Goal: Use online tool/utility: Utilize a website feature to perform a specific function

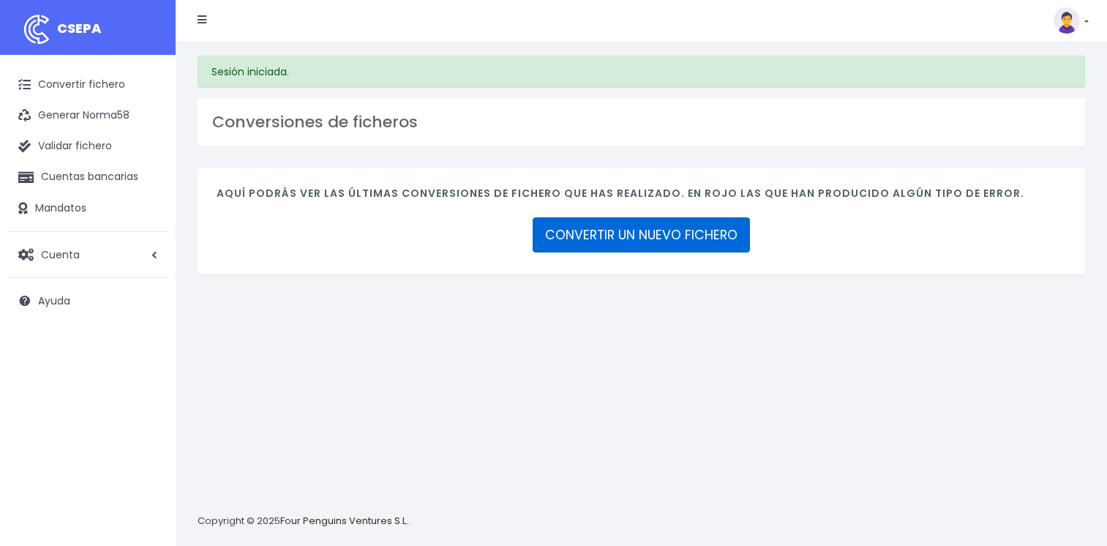
click at [670, 227] on link "CONVERTIR UN NUEVO FICHERO" at bounding box center [641, 234] width 217 height 35
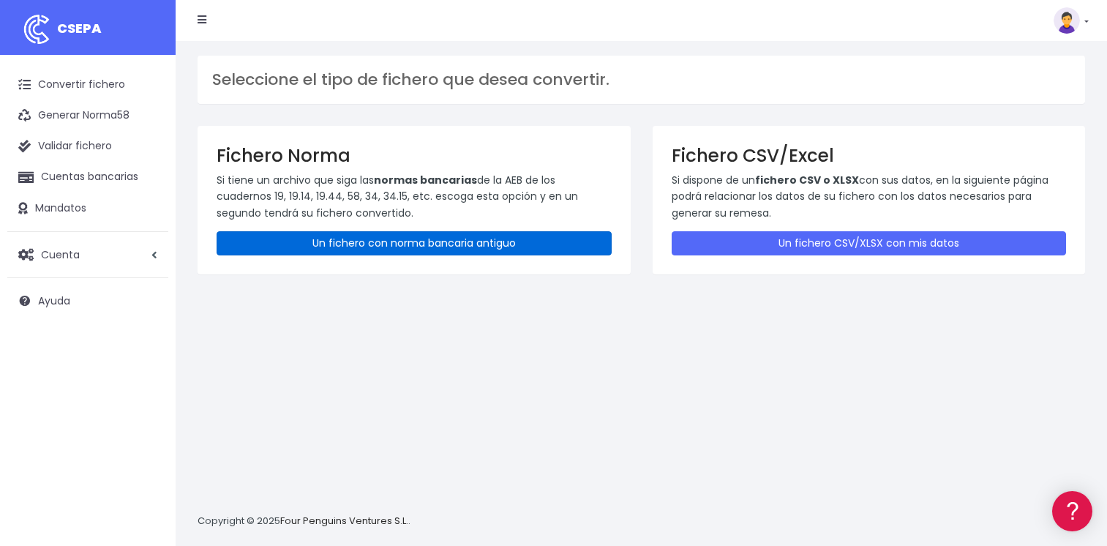
click at [442, 236] on link "Un fichero con norma bancaria antiguo" at bounding box center [414, 243] width 395 height 24
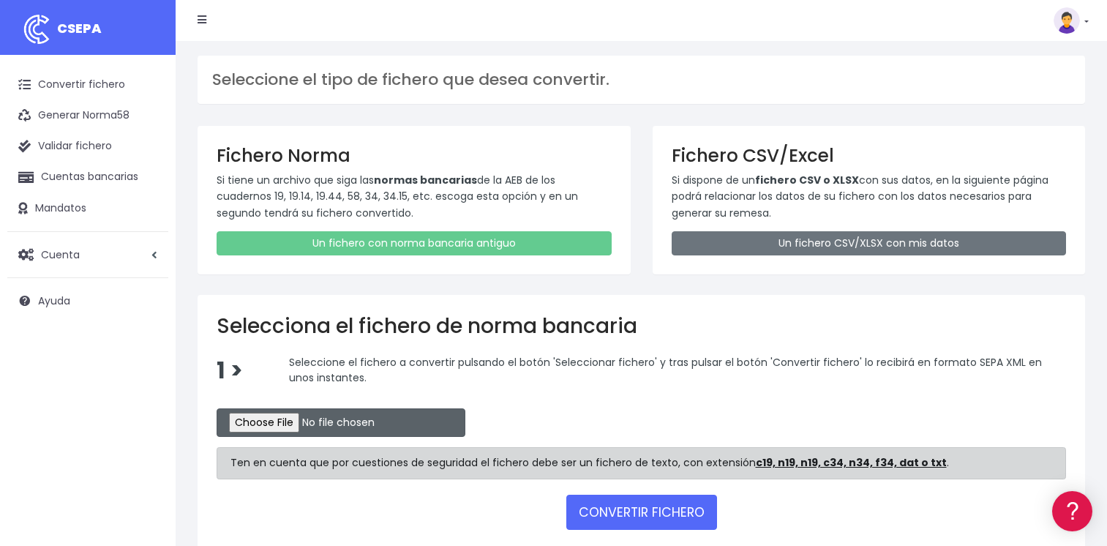
click at [238, 429] on input "file" at bounding box center [341, 422] width 249 height 29
type input "C:\fakepath\CSB19RCR05500_4305.TXT"
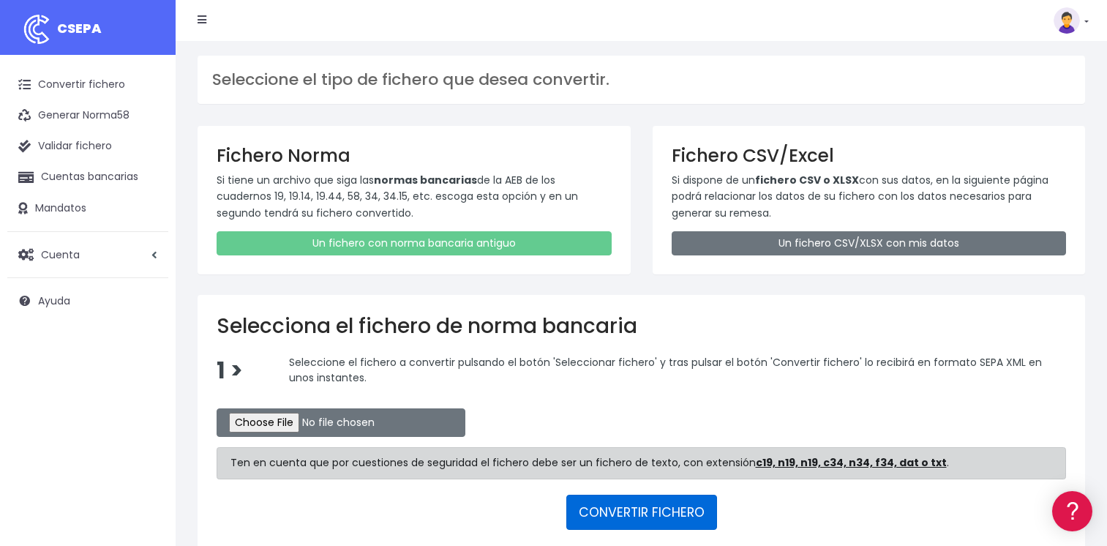
click at [626, 512] on button "CONVERTIR FICHERO" at bounding box center [642, 512] width 151 height 35
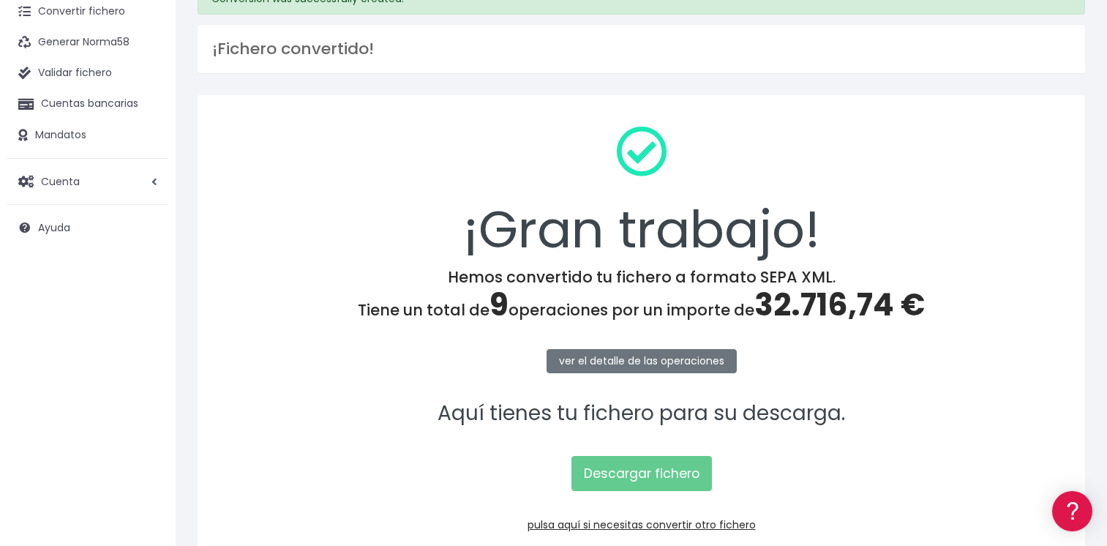
scroll to position [146, 0]
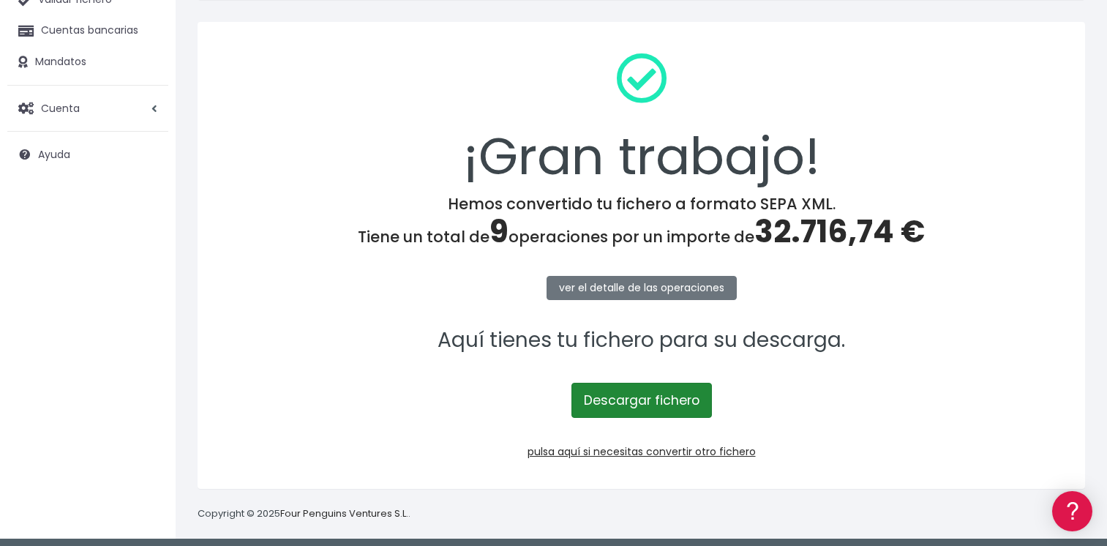
click at [642, 400] on link "Descargar fichero" at bounding box center [642, 400] width 141 height 35
